Goal: Task Accomplishment & Management: Complete application form

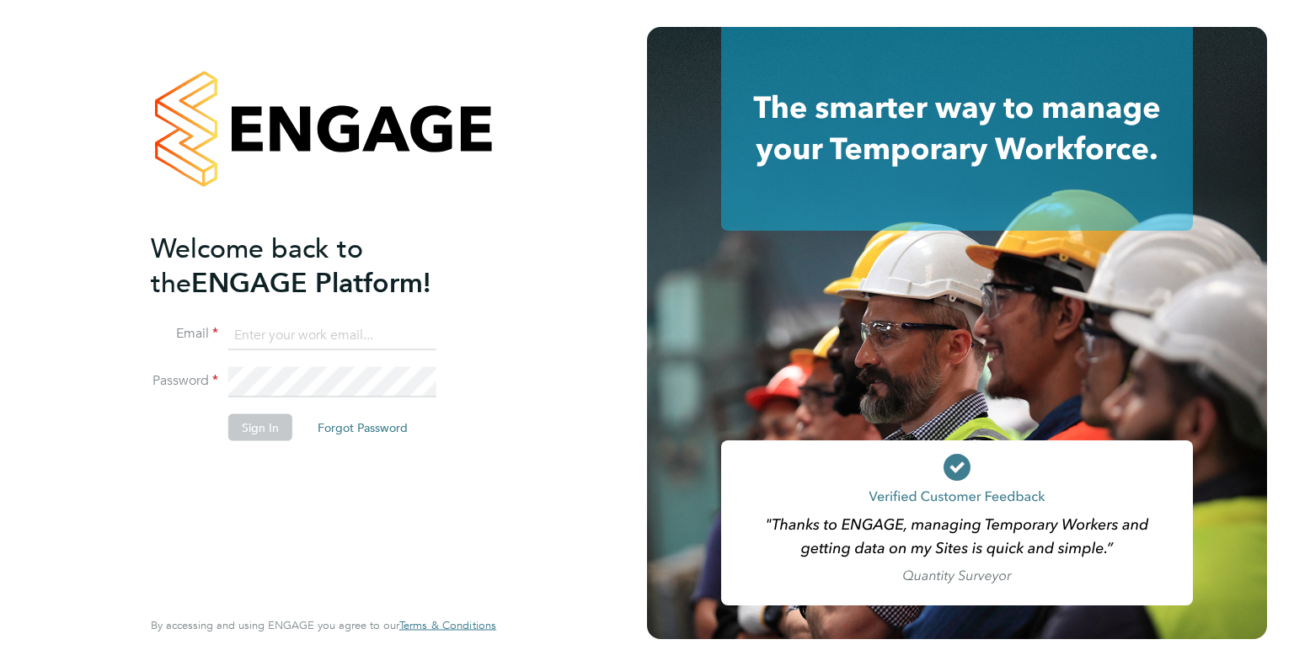
type input "Dharmisha.gohil@uk.g4s.com"
click at [271, 416] on button "Sign In" at bounding box center [260, 427] width 64 height 27
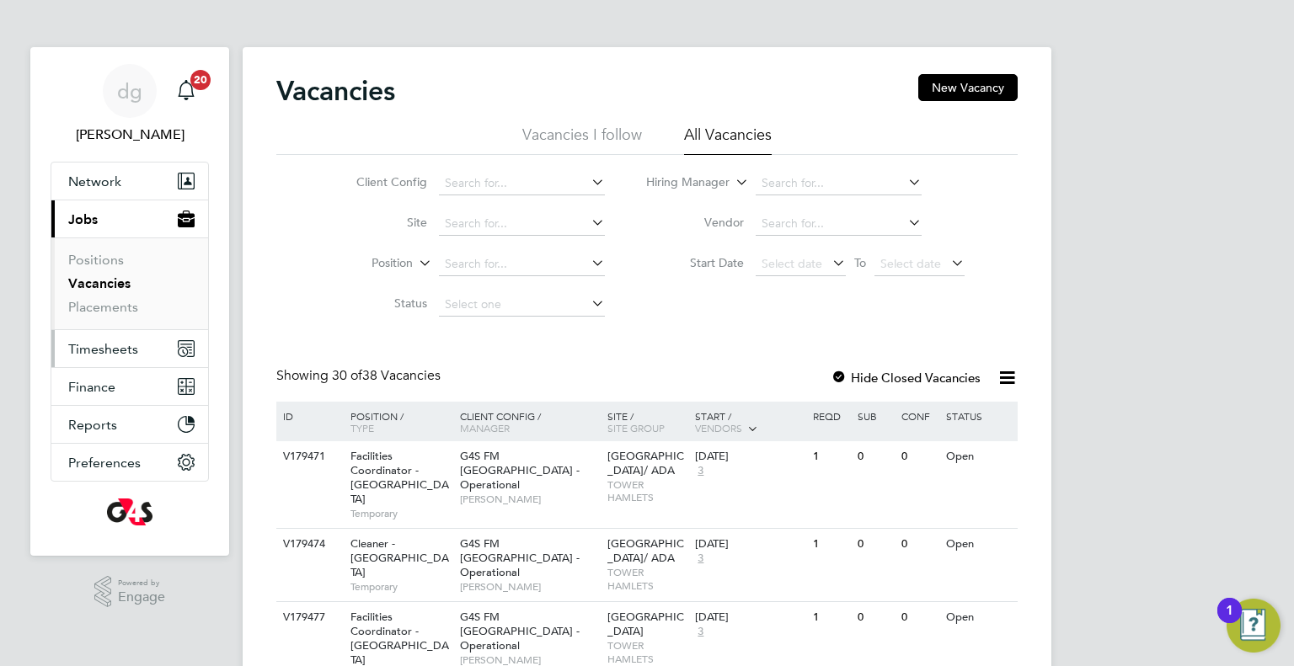
click at [112, 359] on button "Timesheets" at bounding box center [129, 348] width 157 height 37
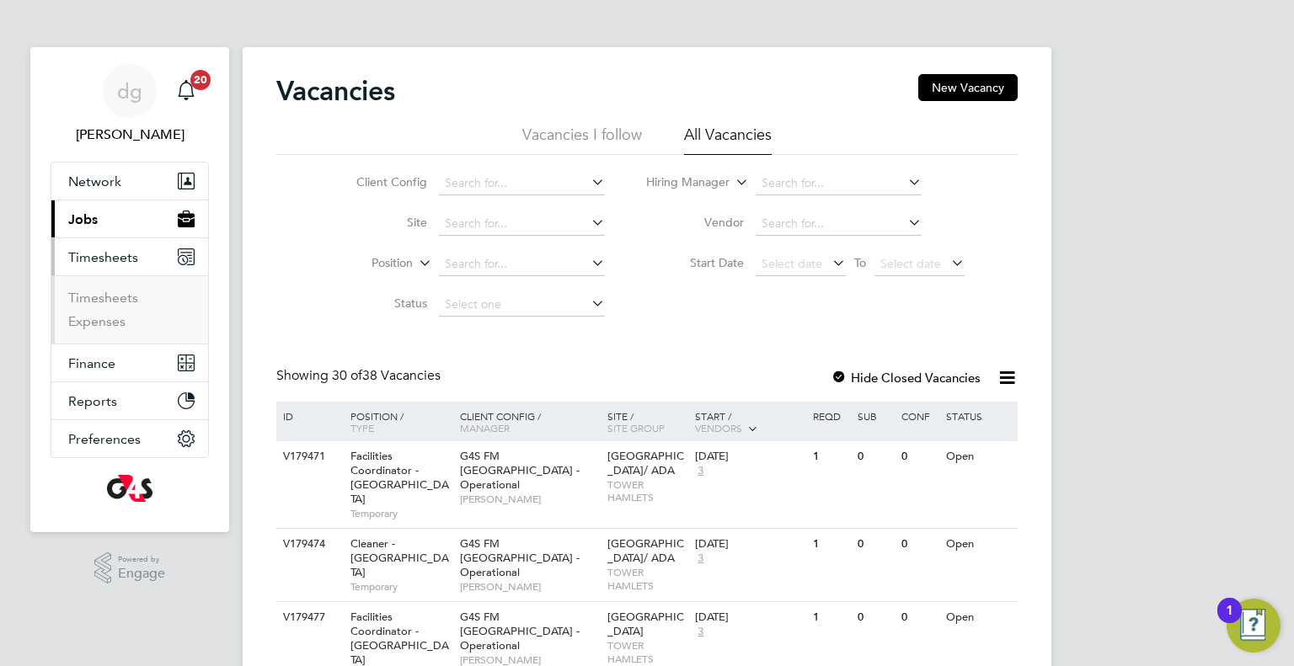
click at [110, 305] on li "Timesheets" at bounding box center [131, 302] width 126 height 24
click at [115, 296] on link "Timesheets" at bounding box center [103, 298] width 70 height 16
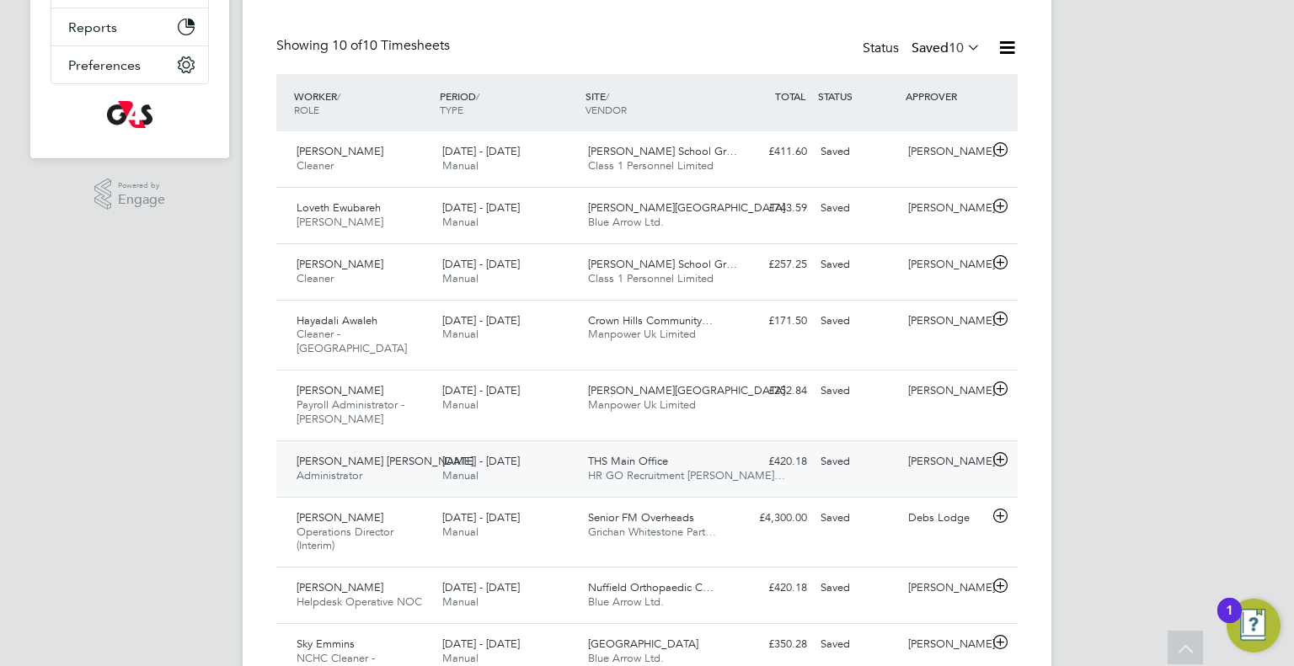
click at [448, 468] on span "Manual" at bounding box center [460, 475] width 36 height 14
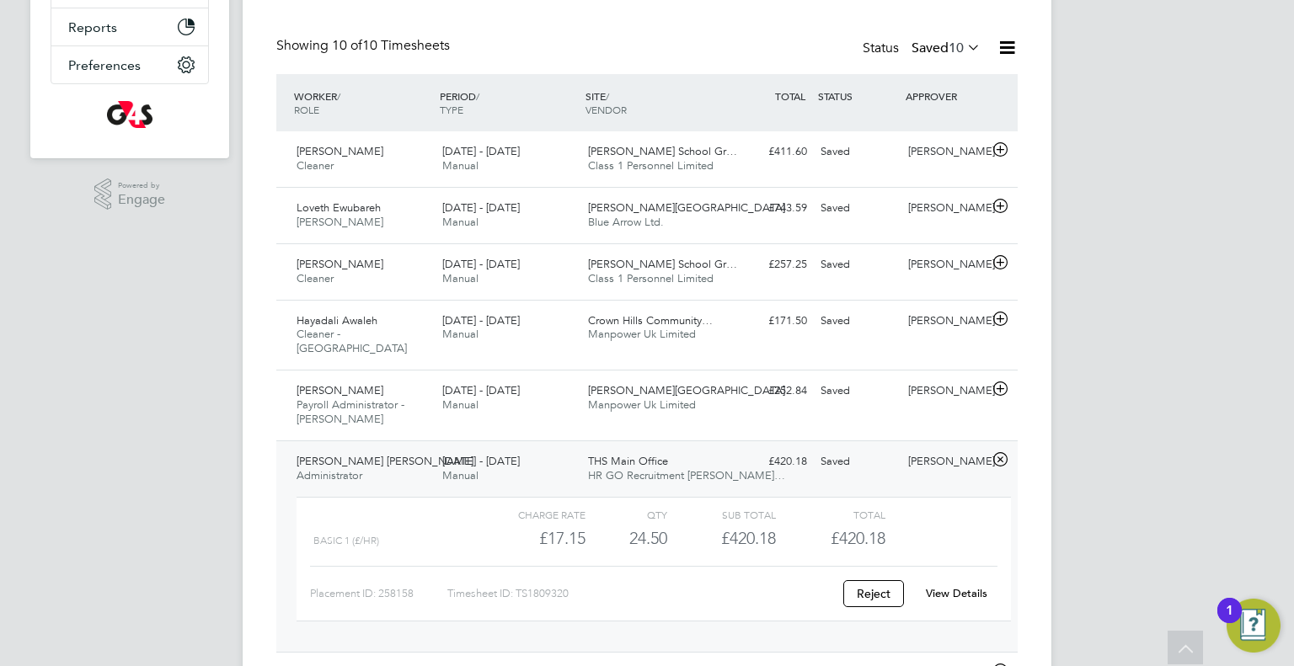
click at [971, 581] on div "View Details" at bounding box center [956, 594] width 83 height 27
click at [967, 586] on link "View Details" at bounding box center [957, 593] width 62 height 14
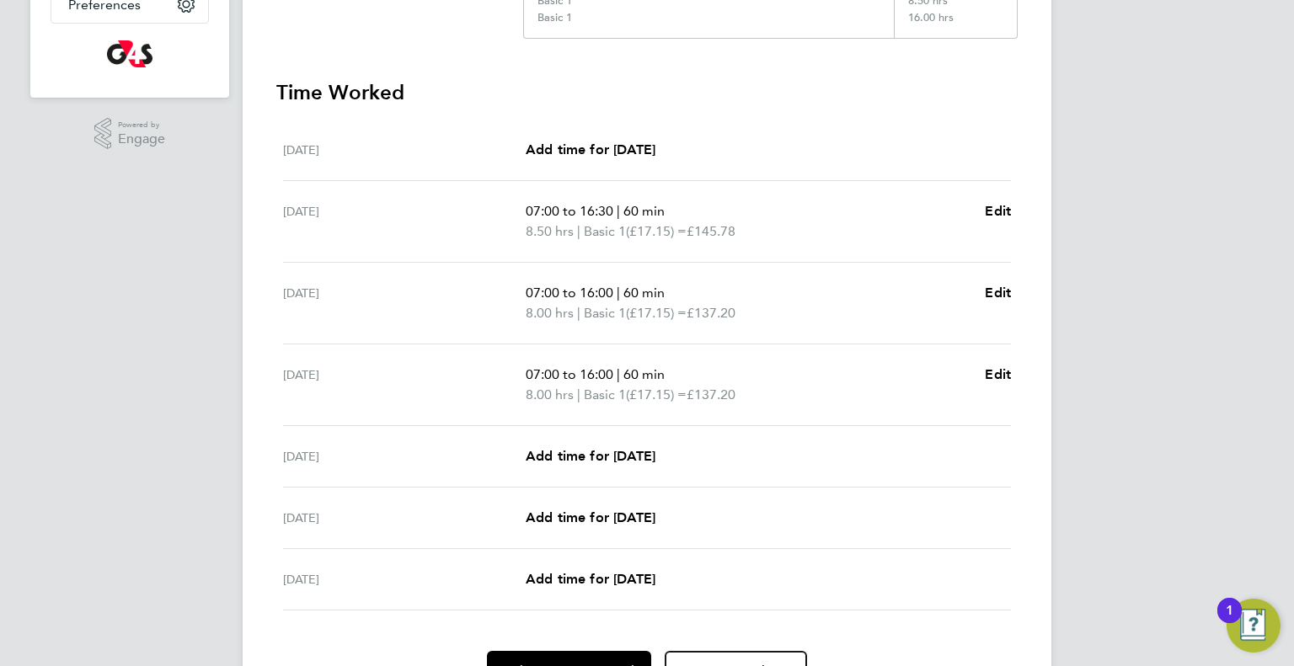
scroll to position [451, 0]
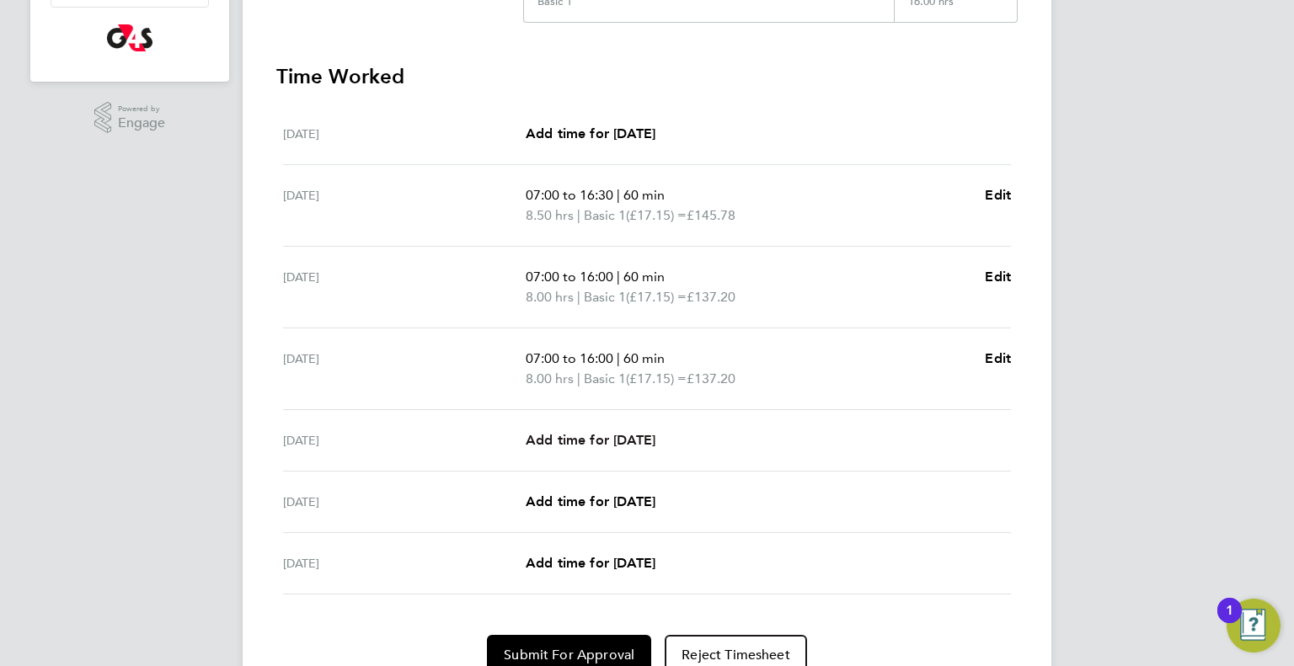
click at [649, 443] on span "Add time for Fri 29 Aug" at bounding box center [591, 440] width 130 height 16
select select "60"
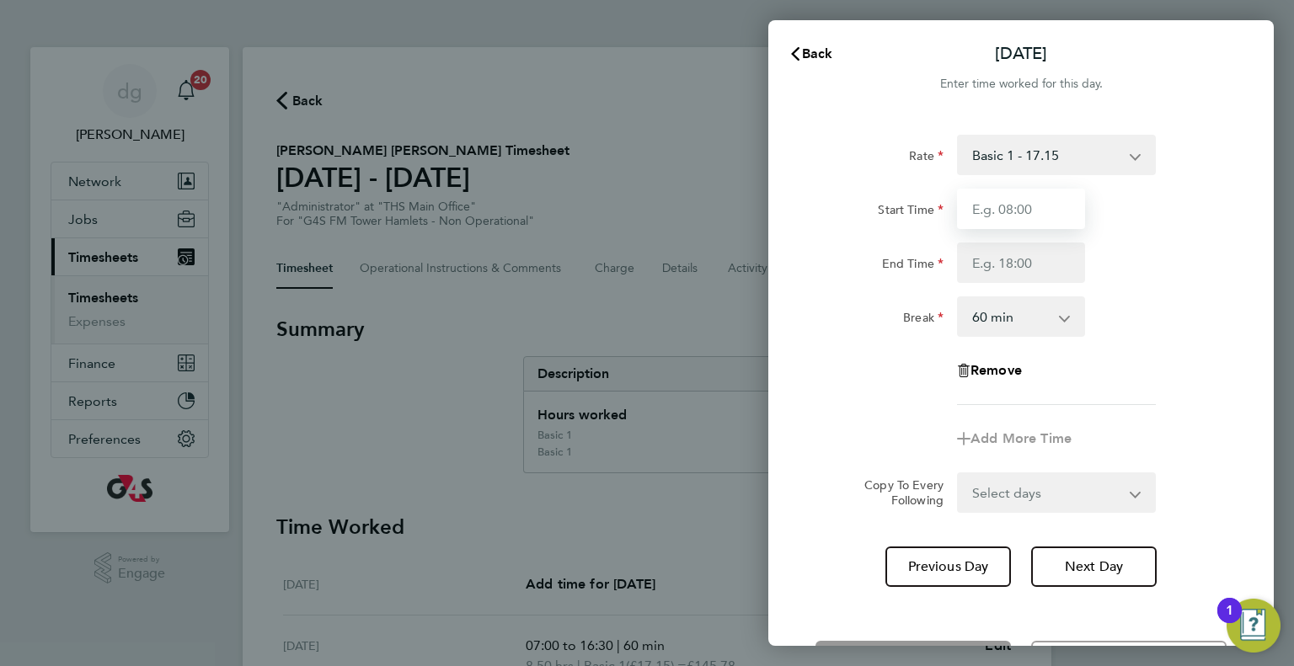
click at [1000, 210] on input "Start Time" at bounding box center [1021, 209] width 128 height 40
type input "07:00"
click at [1028, 270] on input "End Time" at bounding box center [1021, 263] width 128 height 40
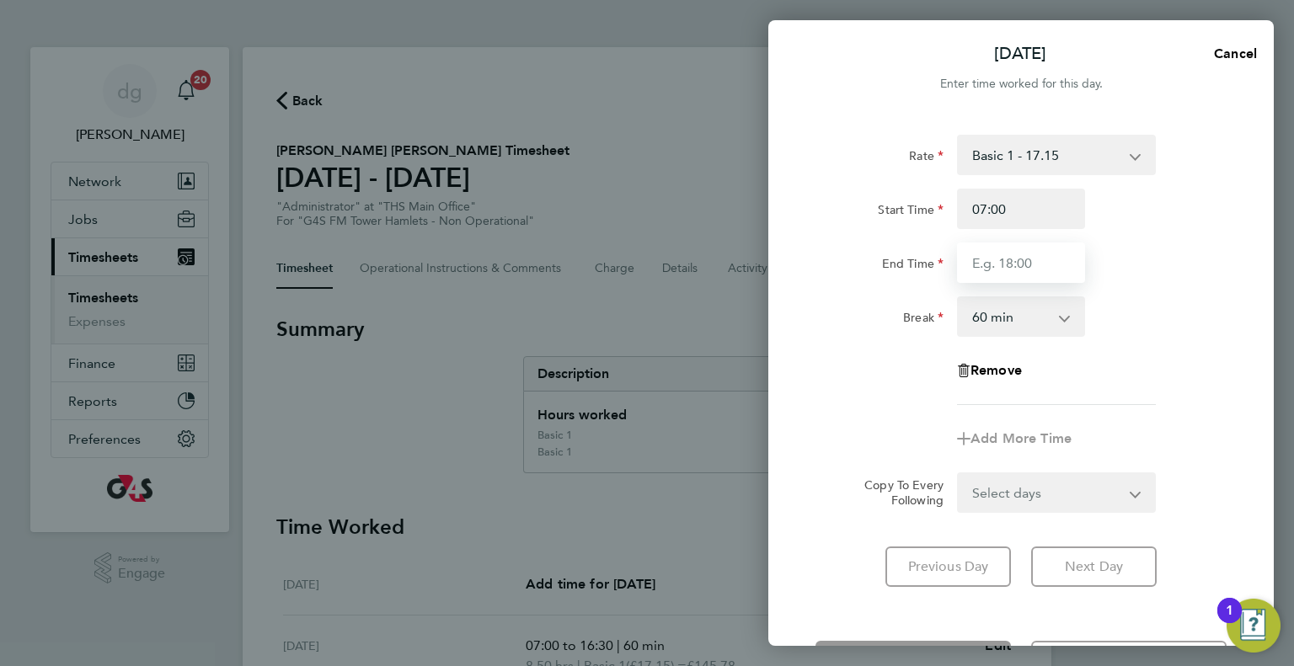
type input "16:00"
click at [931, 481] on form "Rate Basic 1 - 17.15 Start Time 07:00 End Time 16:00 Break 0 min 15 min 30 min …" at bounding box center [1021, 324] width 411 height 378
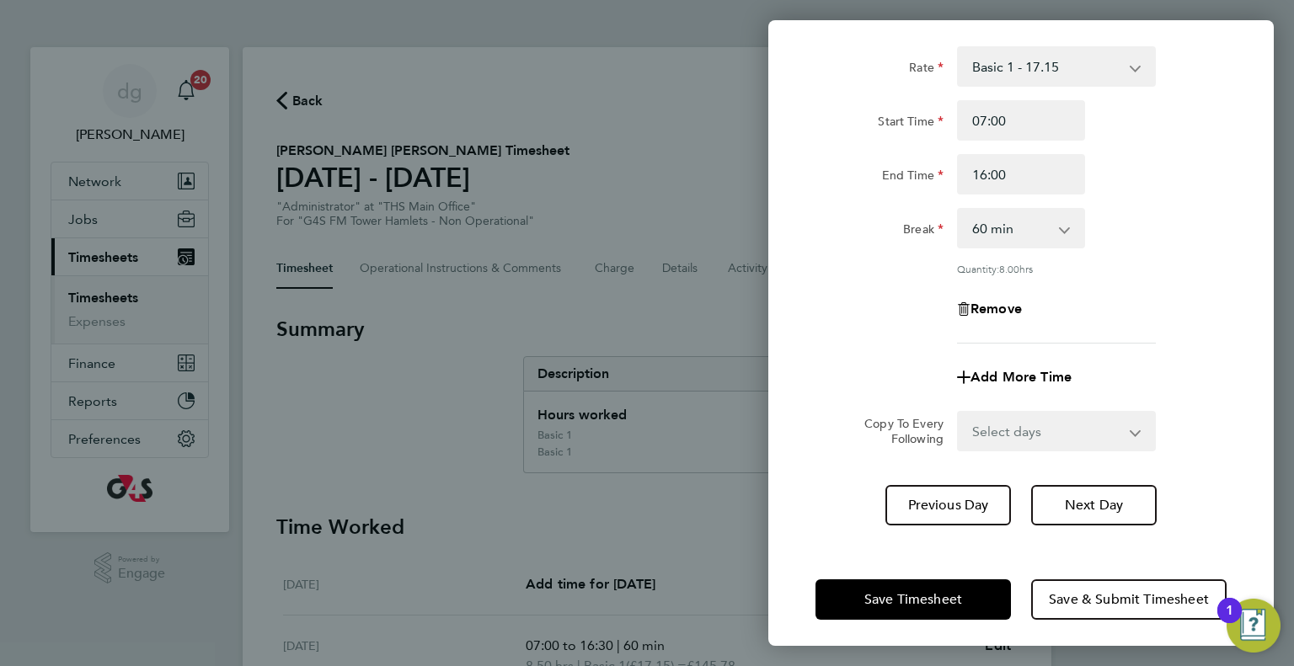
scroll to position [94, 0]
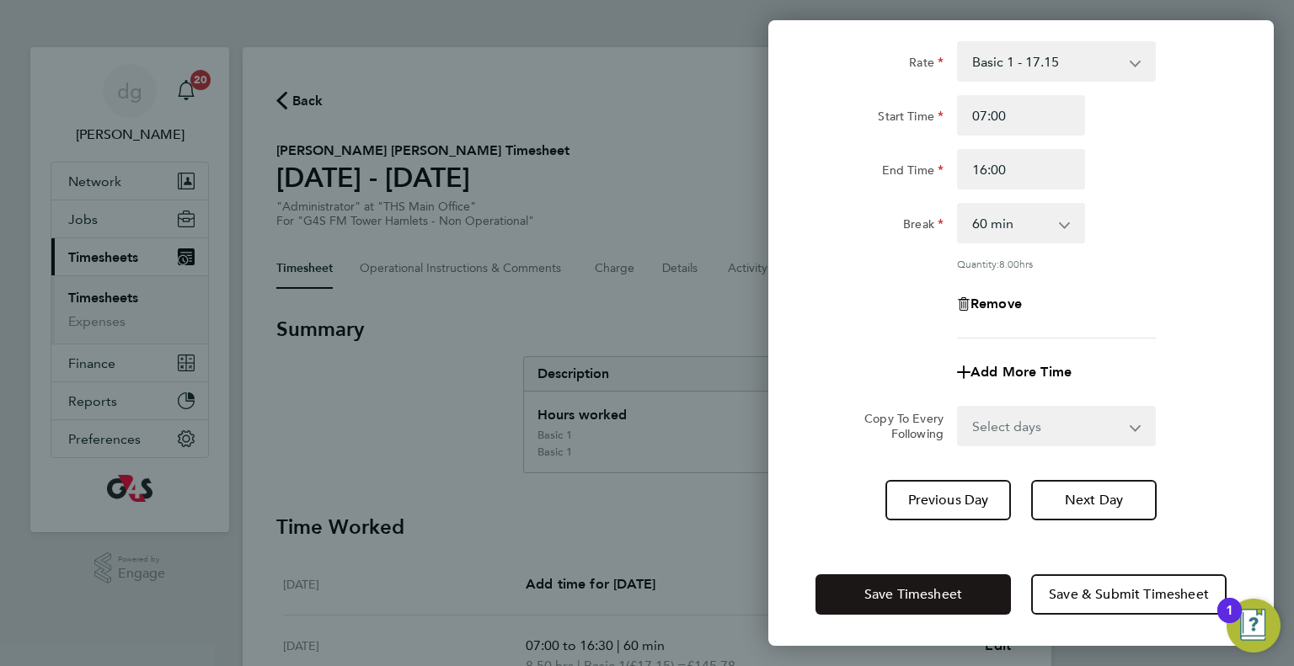
click at [913, 575] on button "Save Timesheet" at bounding box center [913, 595] width 195 height 40
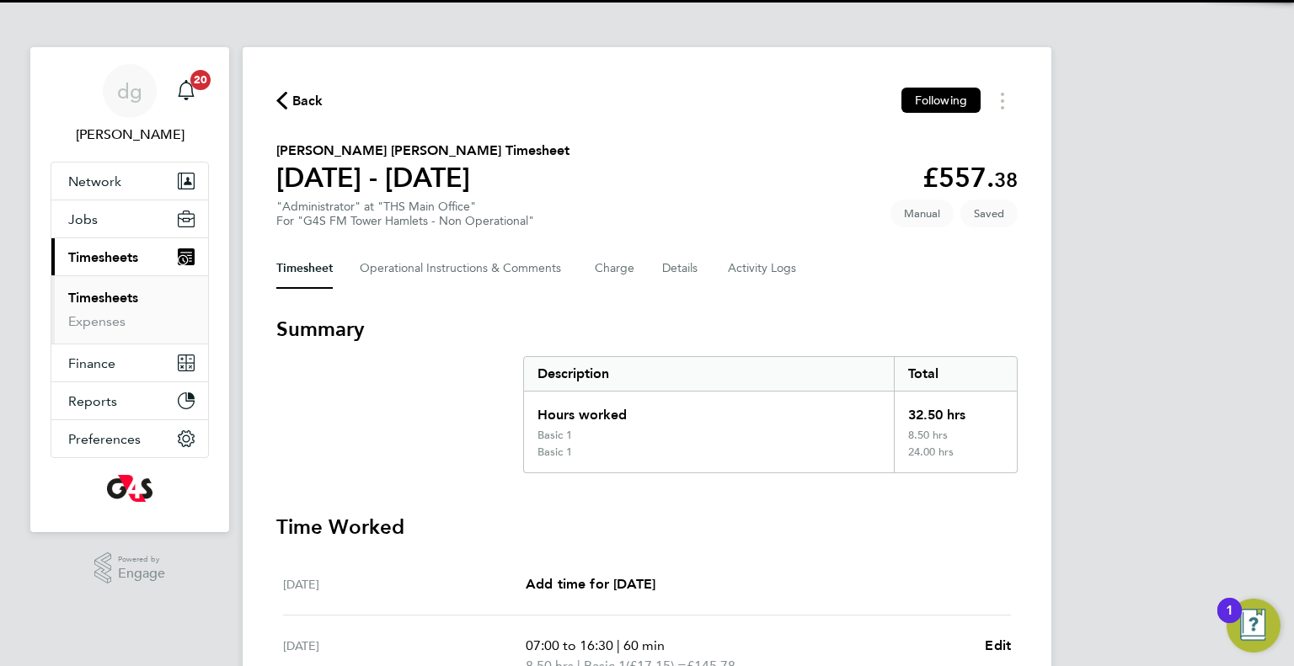
click at [910, 565] on div "Mon 25 Aug Add time for Mon 25 Aug Add time for Mon 25 Aug" at bounding box center [647, 585] width 728 height 62
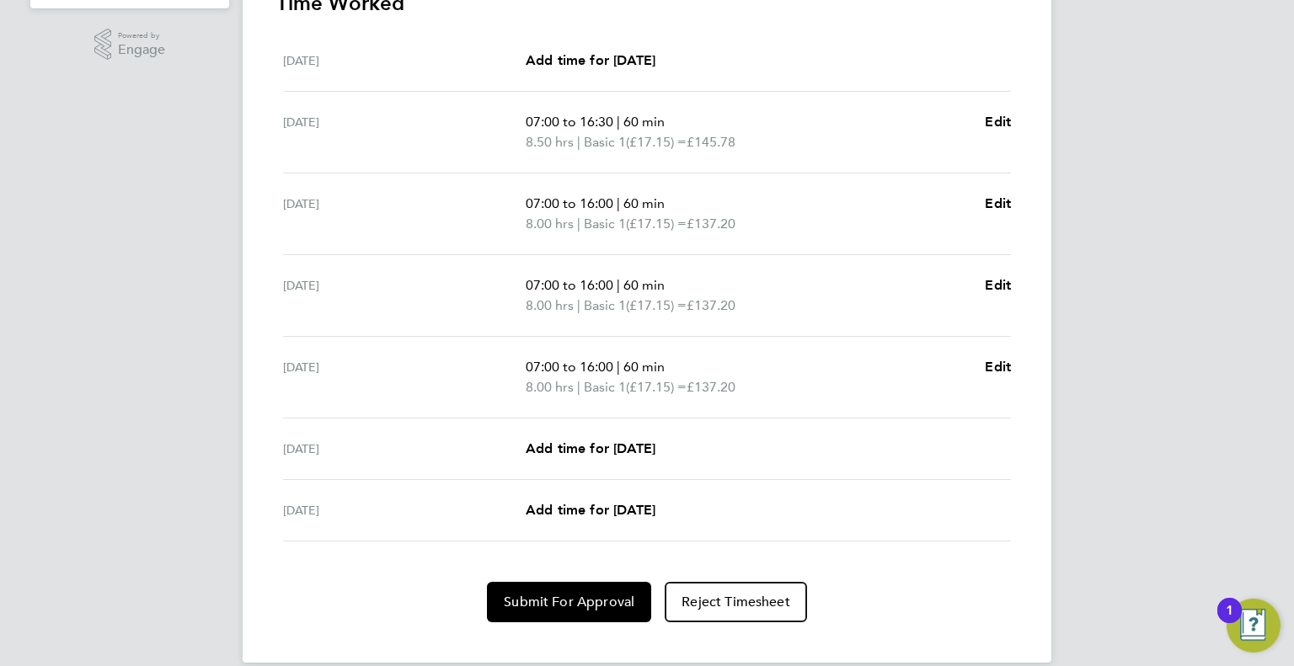
scroll to position [544, 0]
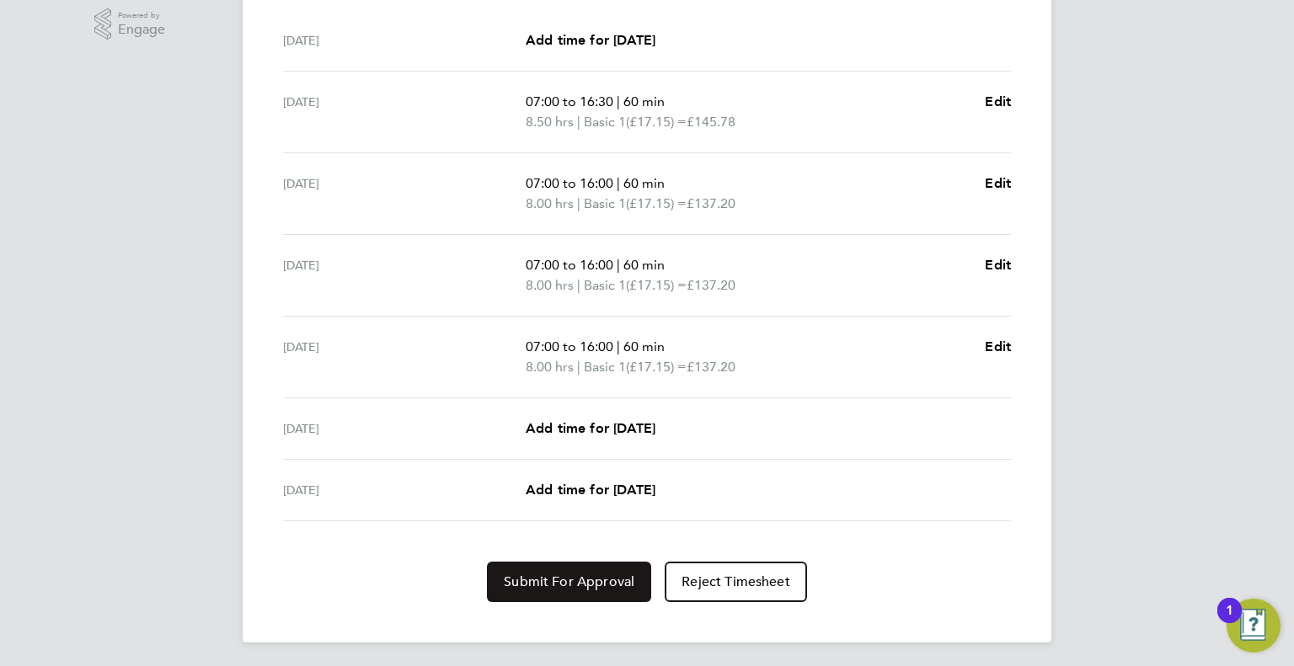
click at [627, 580] on span "Submit For Approval" at bounding box center [569, 582] width 131 height 17
